Goal: Entertainment & Leisure: Consume media (video, audio)

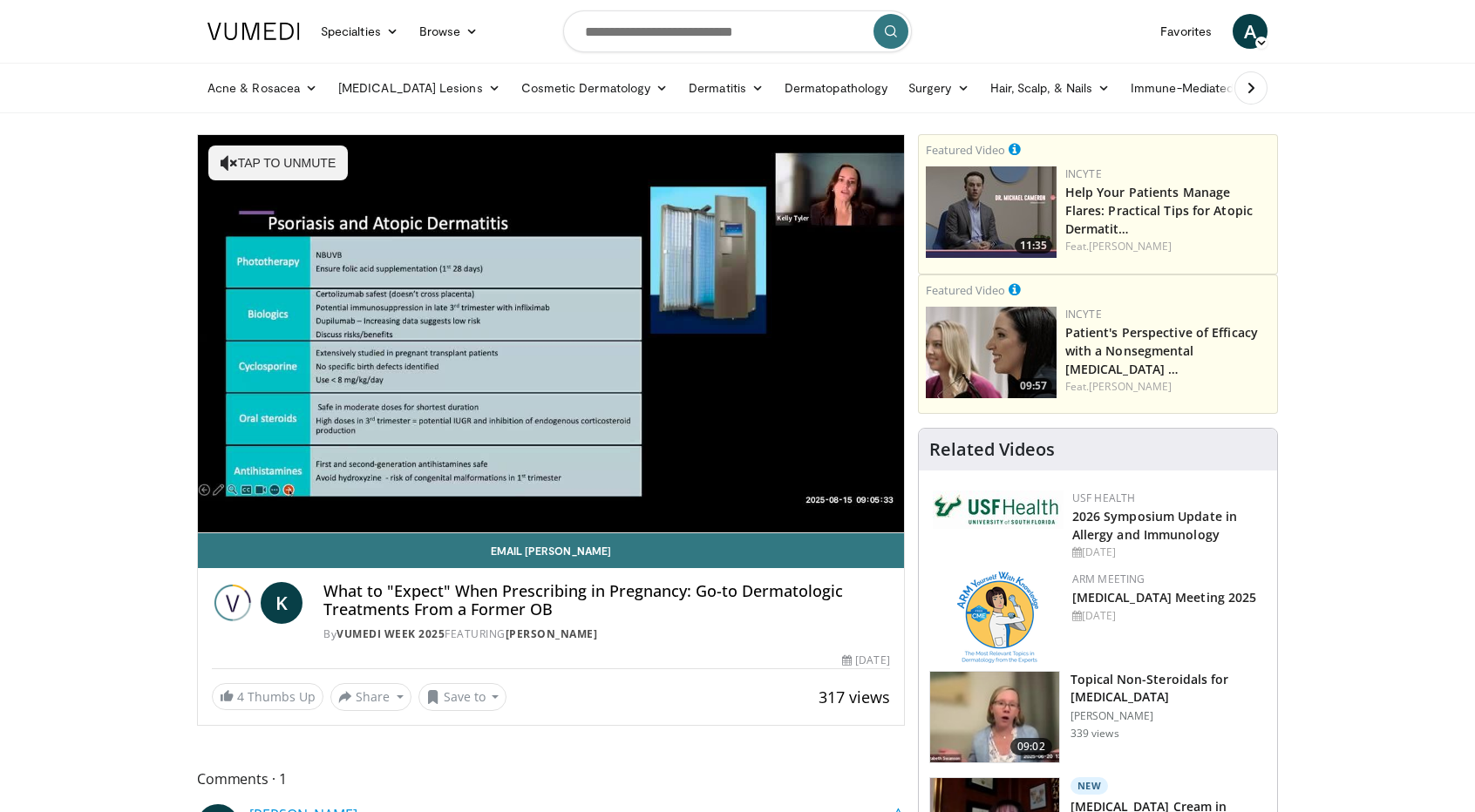
click at [1251, 84] on icon at bounding box center [1251, 87] width 18 height 18
click at [1308, 84] on link "Business" at bounding box center [1352, 88] width 89 height 35
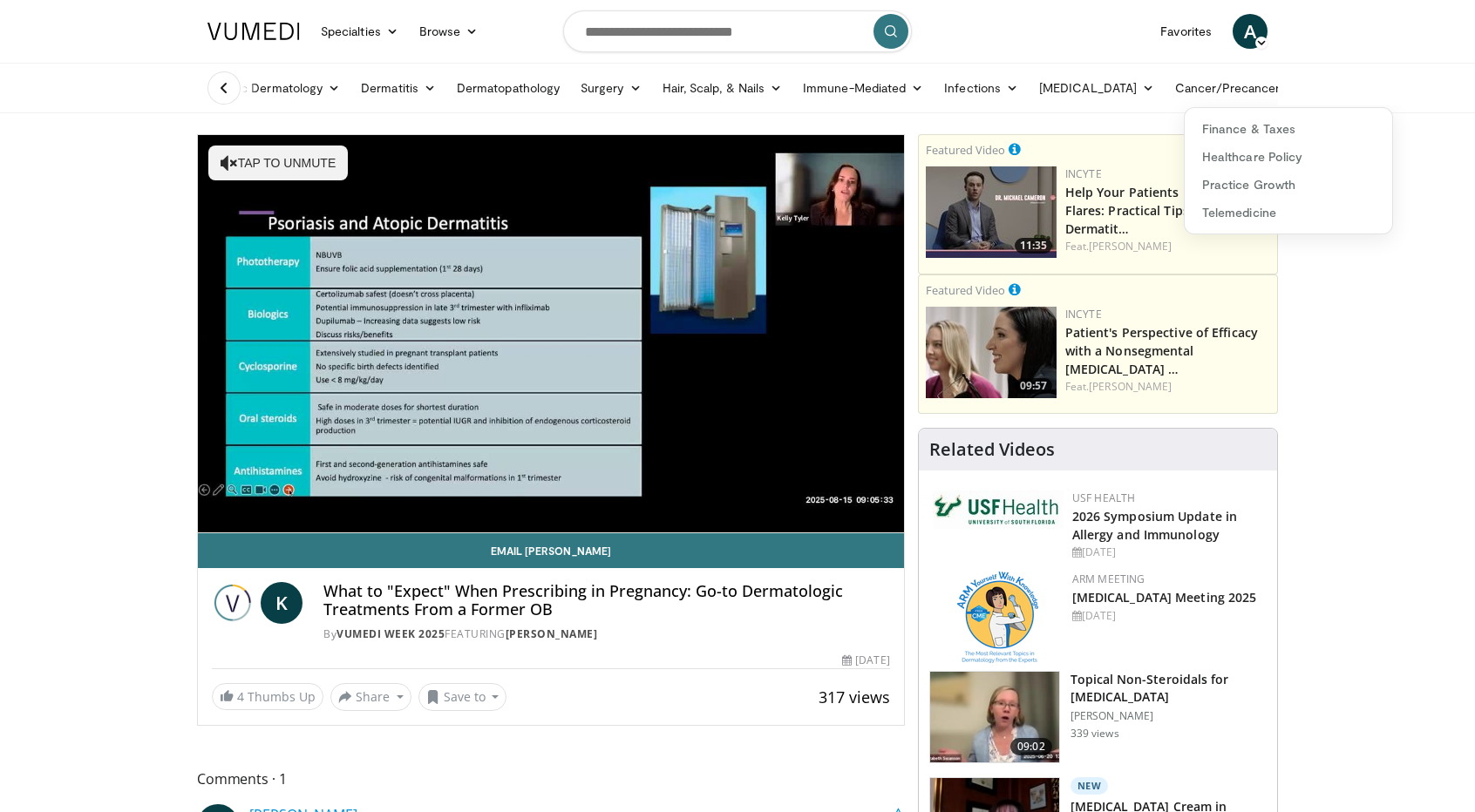
click at [223, 86] on icon at bounding box center [224, 87] width 18 height 18
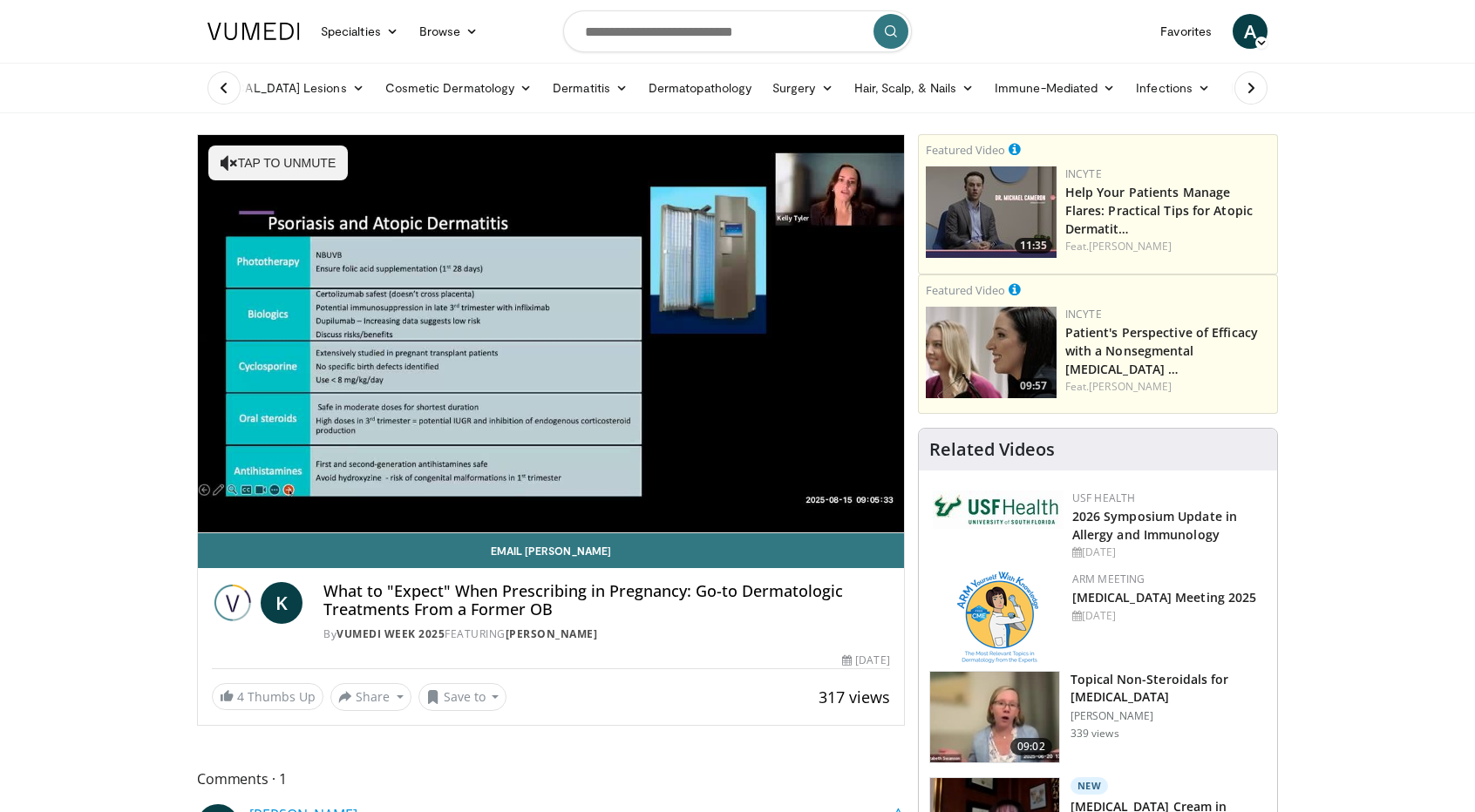
click at [223, 86] on icon at bounding box center [224, 87] width 18 height 18
click at [223, 86] on link "Acne & Rosacea" at bounding box center [262, 88] width 131 height 35
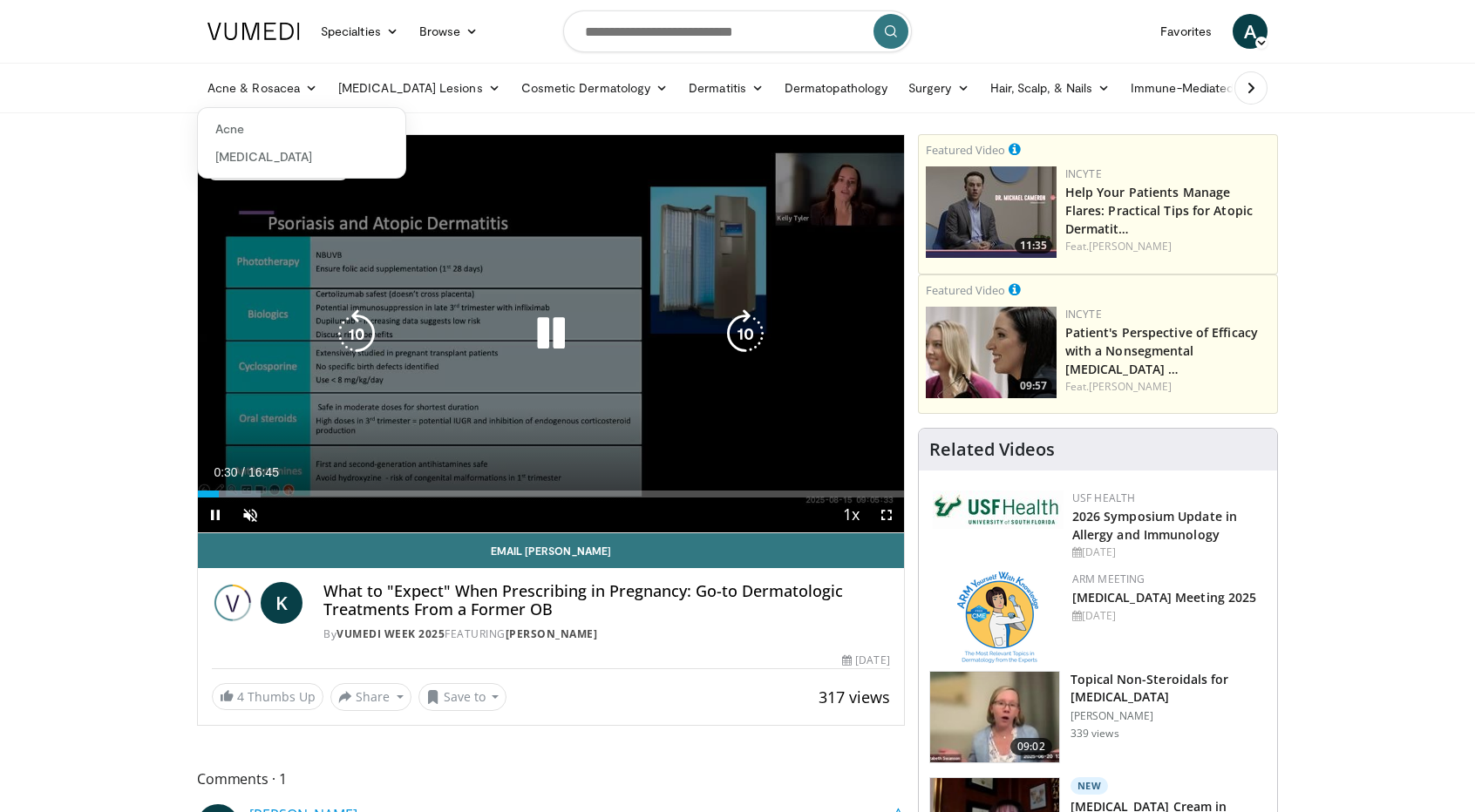
click at [556, 335] on icon "Video Player" at bounding box center [551, 334] width 49 height 49
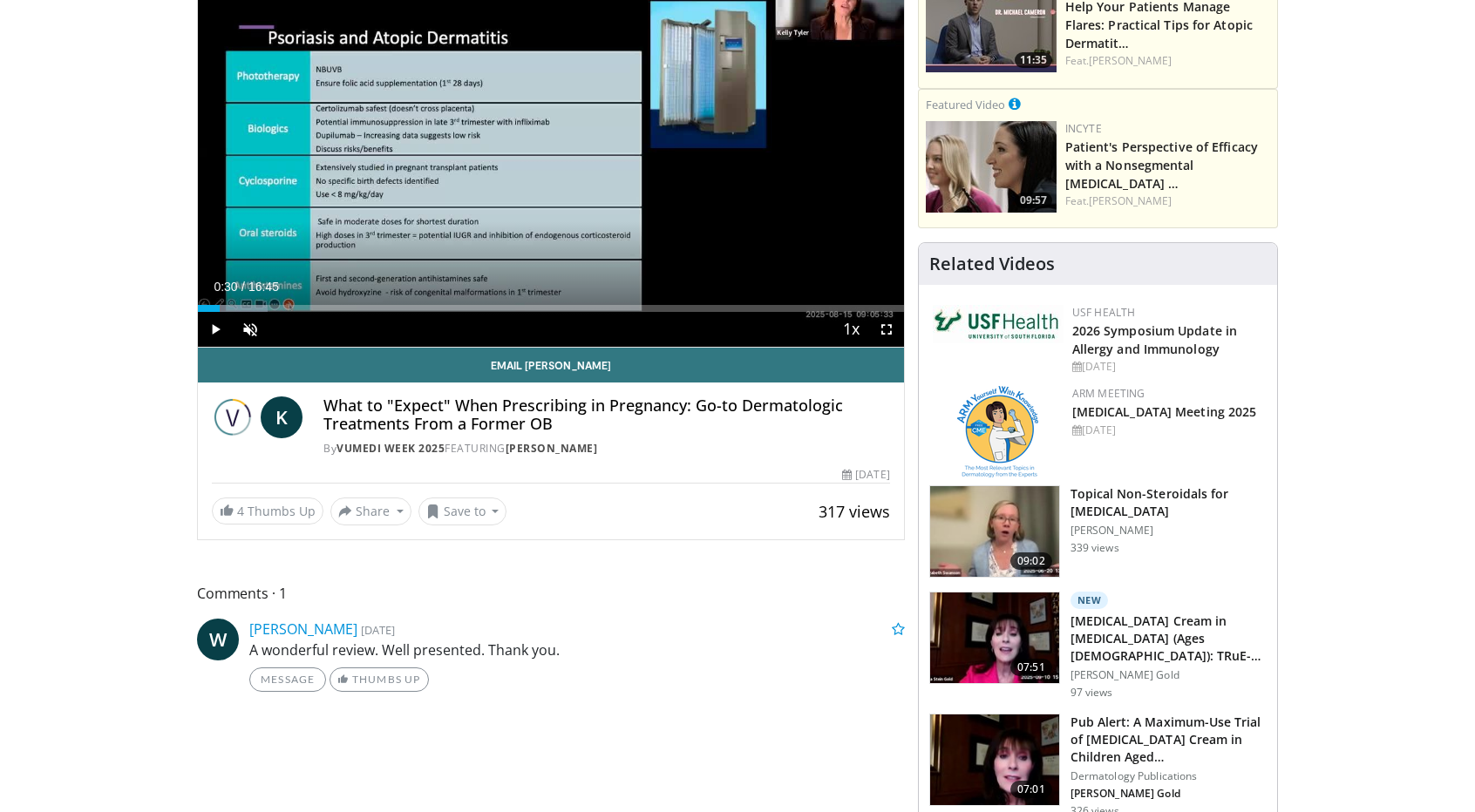
scroll to position [207, 0]
